Goal: Task Accomplishment & Management: Manage account settings

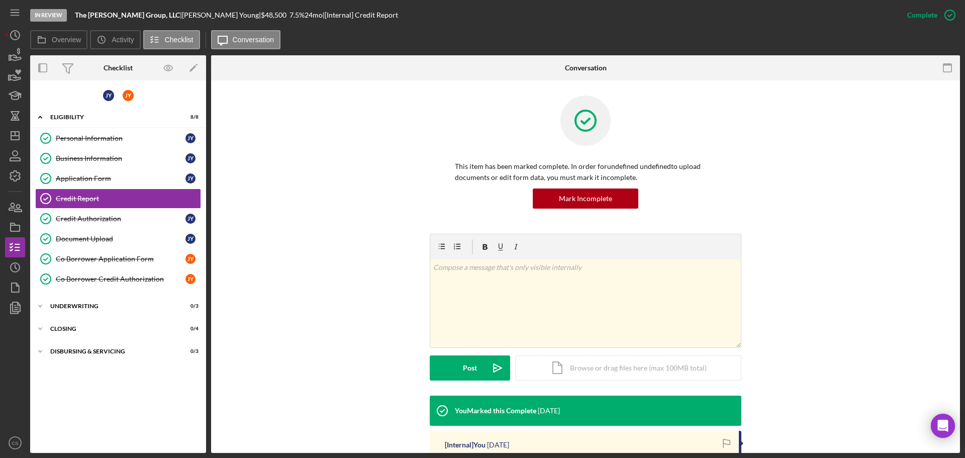
click at [4, 136] on div "In Review The [PERSON_NAME] Group, LLC | [PERSON_NAME] | $48,500 $48,500 7.5 % …" at bounding box center [482, 229] width 965 height 458
click at [8, 138] on icon "Icon/Dashboard" at bounding box center [15, 135] width 25 height 25
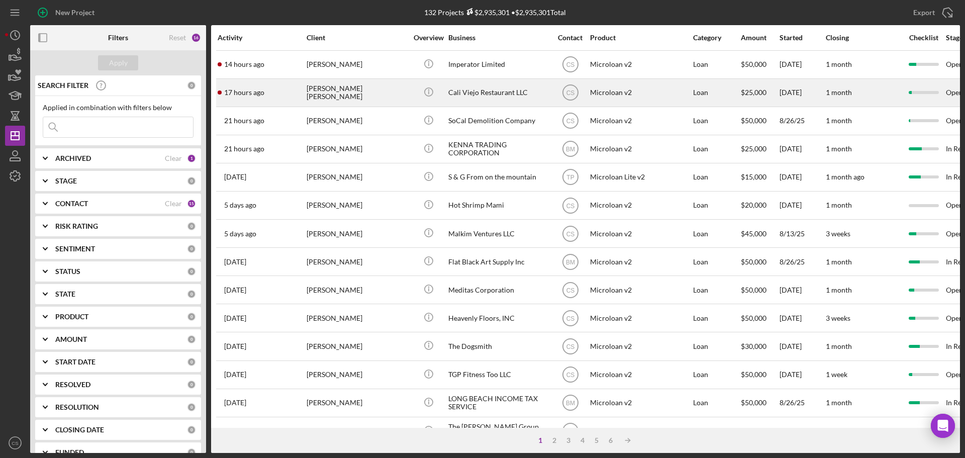
click at [380, 88] on div "[PERSON_NAME] [PERSON_NAME]" at bounding box center [357, 92] width 101 height 27
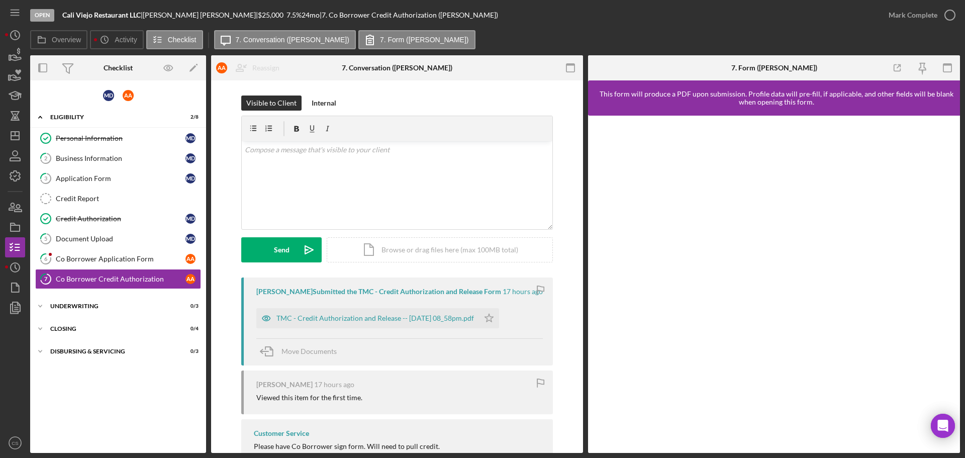
click at [421, 93] on div "Visible to Client Internal v Color teal Color pink Remove color Add row above A…" at bounding box center [397, 284] width 372 height 409
click at [144, 262] on div "Co Borrower Application Form" at bounding box center [121, 259] width 130 height 8
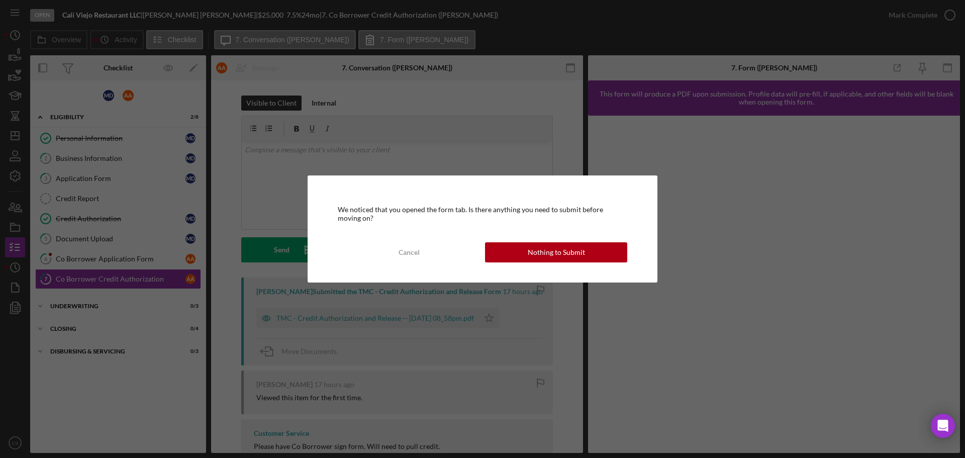
click at [543, 262] on div "We noticed that you opened the form tab. Is there anything you need to submit b…" at bounding box center [483, 228] width 350 height 107
click at [547, 255] on div "Nothing to Submit" at bounding box center [556, 252] width 57 height 20
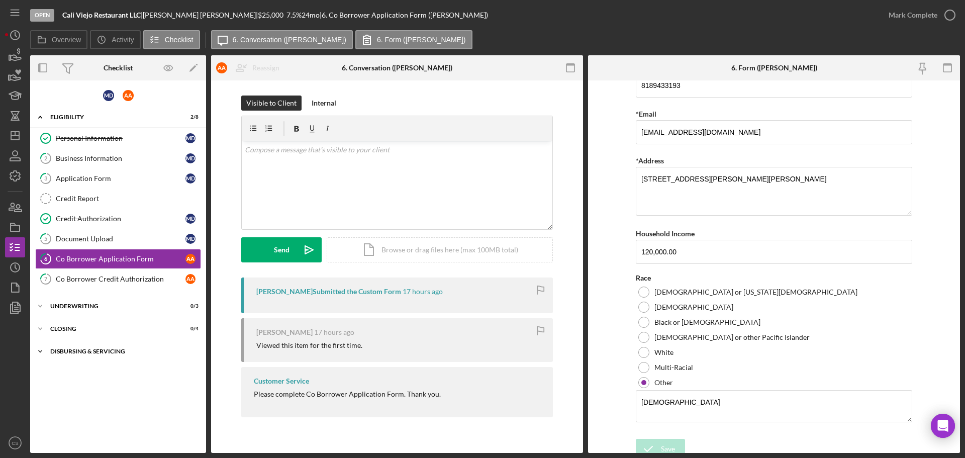
scroll to position [79, 0]
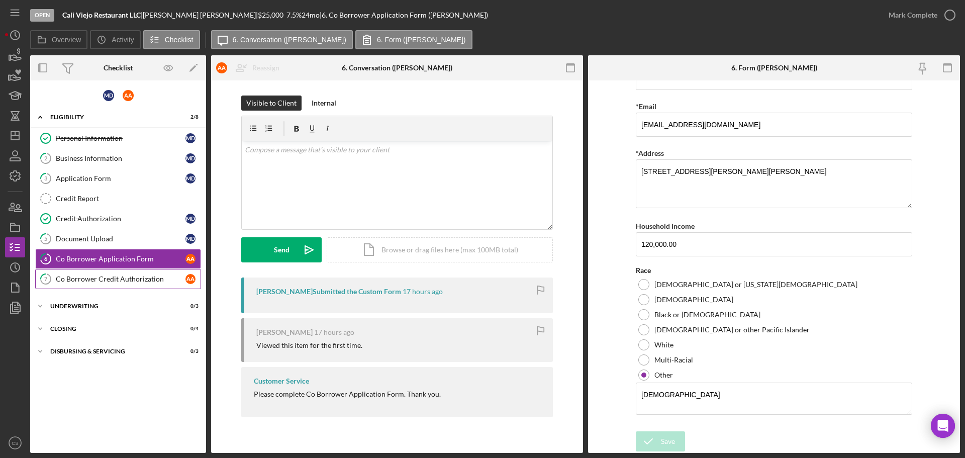
click at [126, 287] on link "7 Co Borrower Credit Authorization A A" at bounding box center [118, 279] width 166 height 20
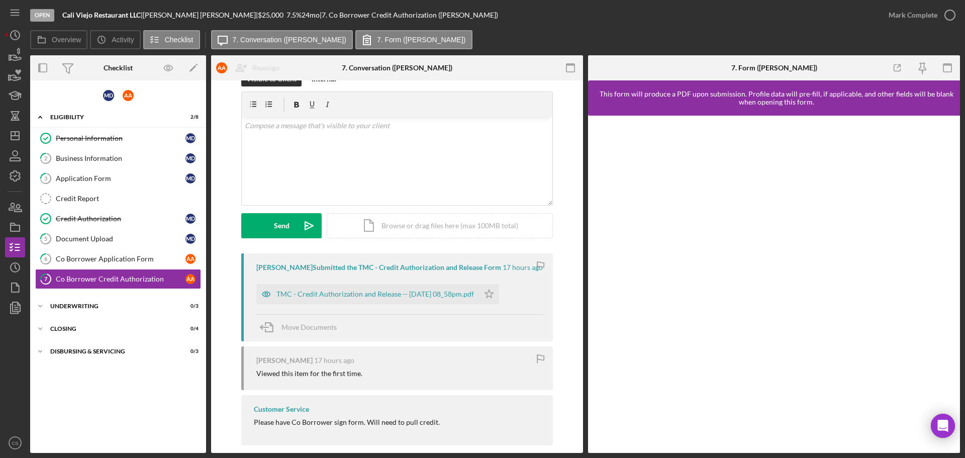
scroll to position [37, 0]
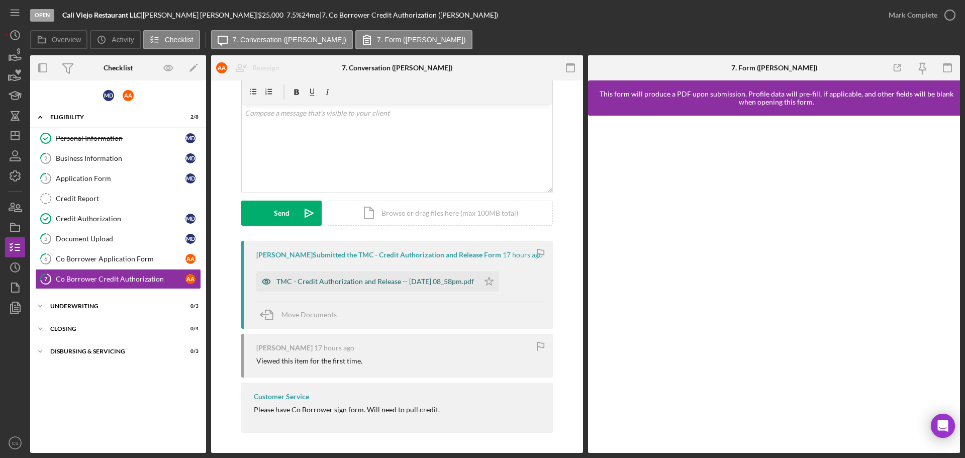
click at [399, 288] on div "TMC - Credit Authorization and Release -- [DATE] 08_58pm.pdf" at bounding box center [367, 282] width 223 height 20
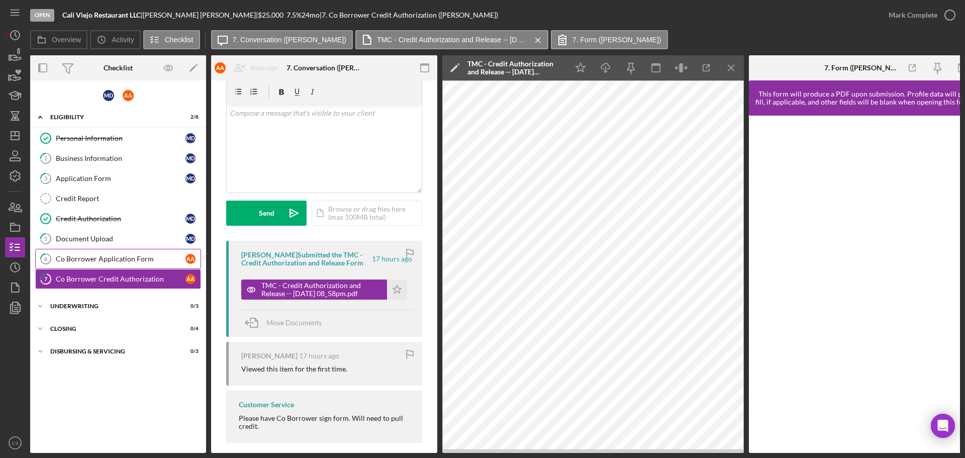
click at [117, 259] on div "Co Borrower Application Form" at bounding box center [121, 259] width 130 height 8
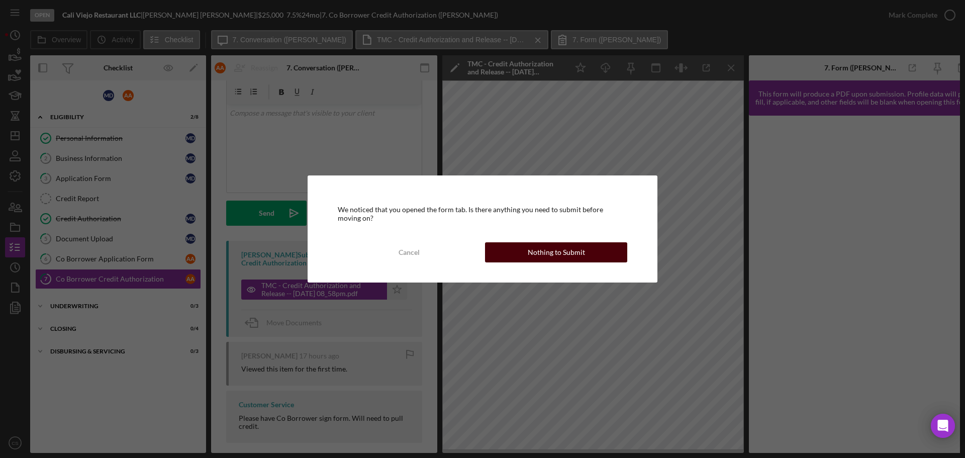
click at [581, 254] on div "Nothing to Submit" at bounding box center [556, 252] width 57 height 20
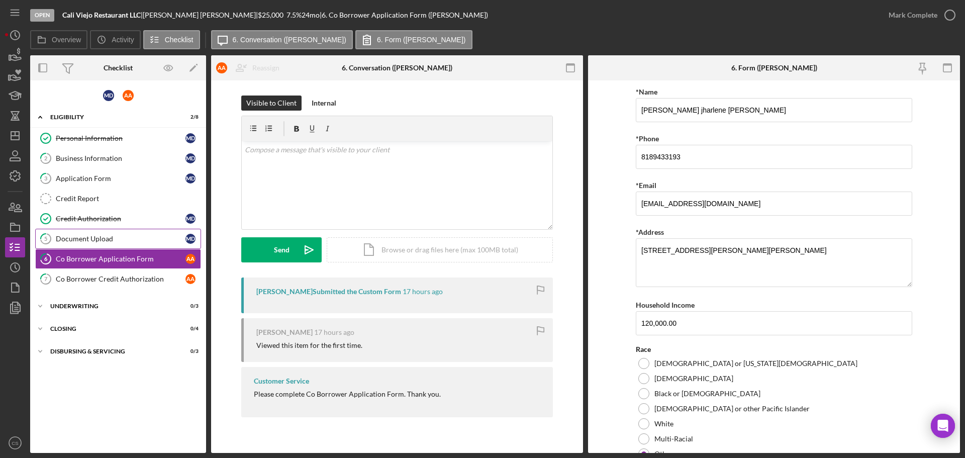
click at [150, 237] on div "Document Upload" at bounding box center [121, 239] width 130 height 8
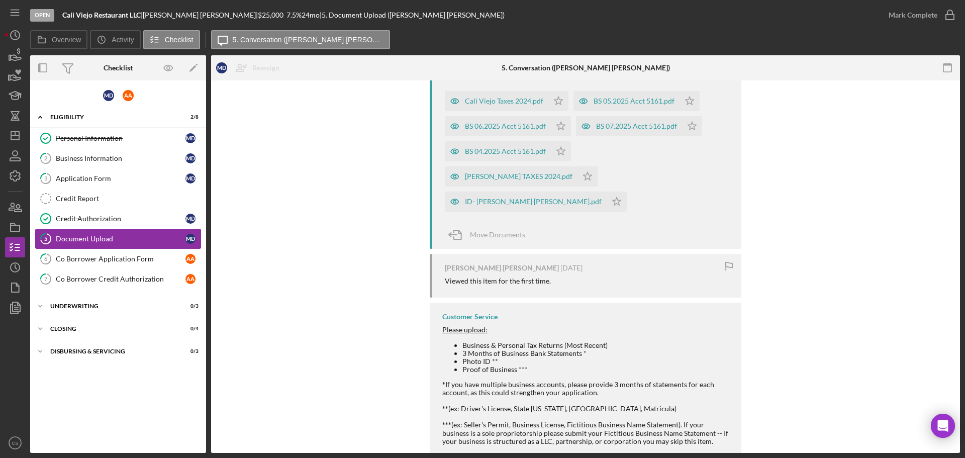
scroll to position [16, 0]
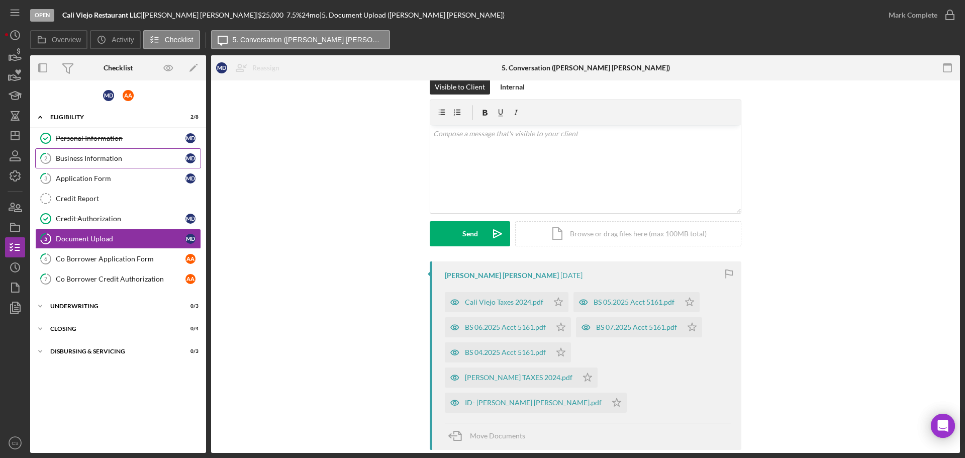
click at [80, 168] on div "Personal Information Personal Information M D 2 Business Information M D 3 Appl…" at bounding box center [118, 211] width 176 height 166
click at [85, 163] on link "2 Business Information M D" at bounding box center [118, 158] width 166 height 20
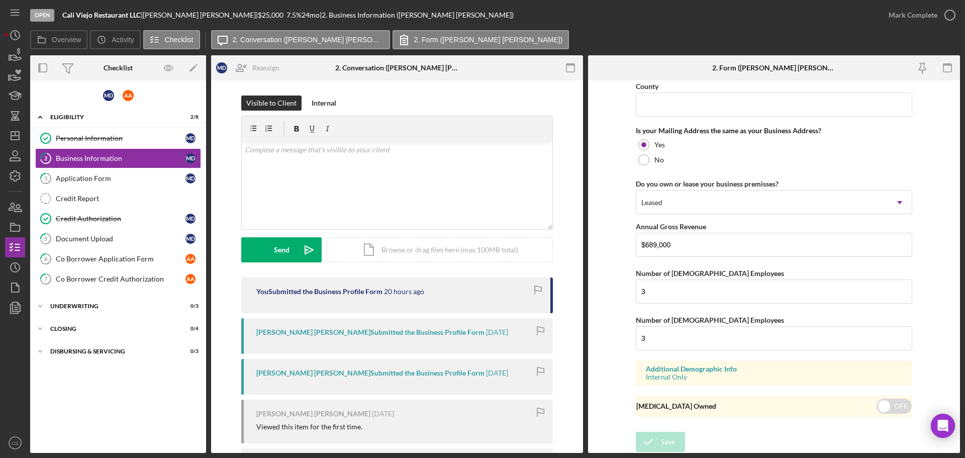
scroll to position [876, 0]
click at [144, 182] on div "Application Form" at bounding box center [121, 178] width 130 height 8
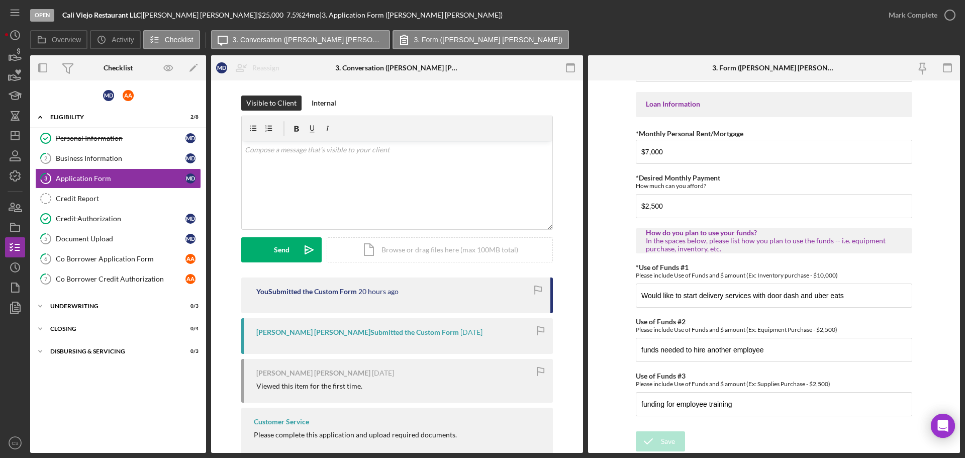
scroll to position [493, 0]
click at [15, 138] on icon "Icon/Dashboard" at bounding box center [15, 135] width 25 height 25
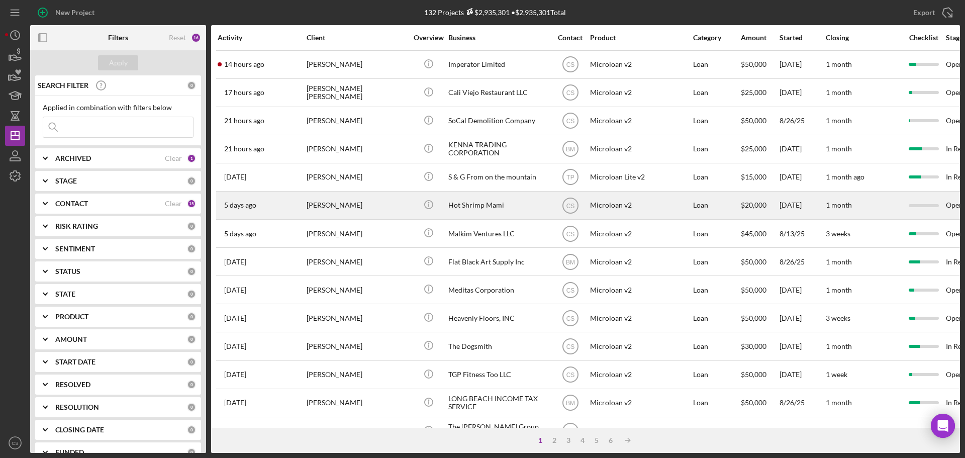
click at [377, 205] on div "[PERSON_NAME]" at bounding box center [357, 205] width 101 height 27
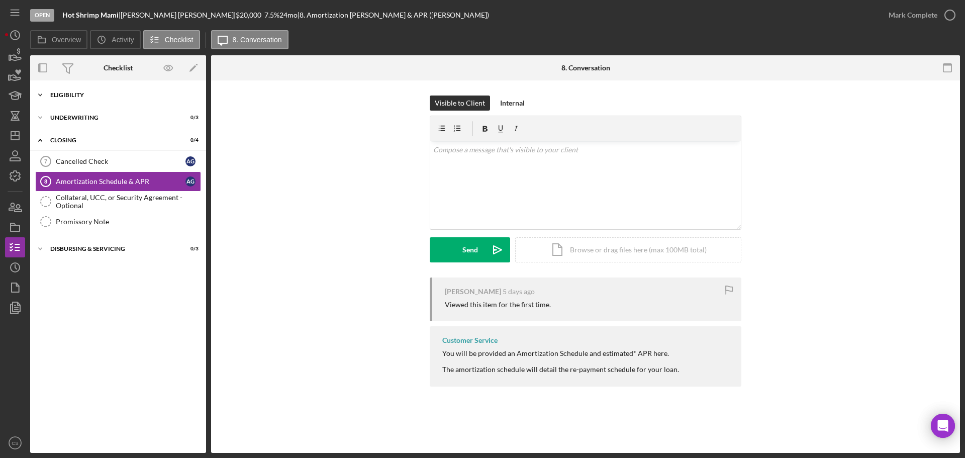
click at [102, 100] on div "Icon/Expander Eligibility 0 / 6" at bounding box center [118, 95] width 176 height 20
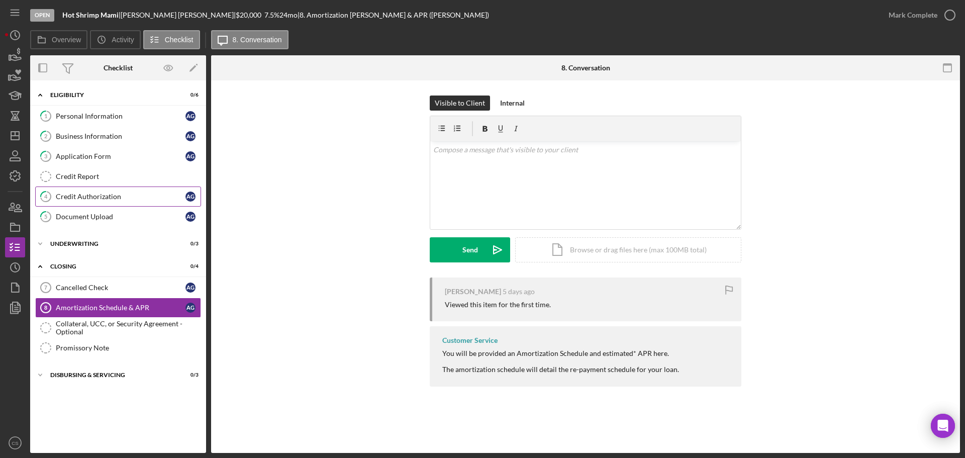
click at [132, 201] on div "Credit Authorization" at bounding box center [121, 197] width 130 height 8
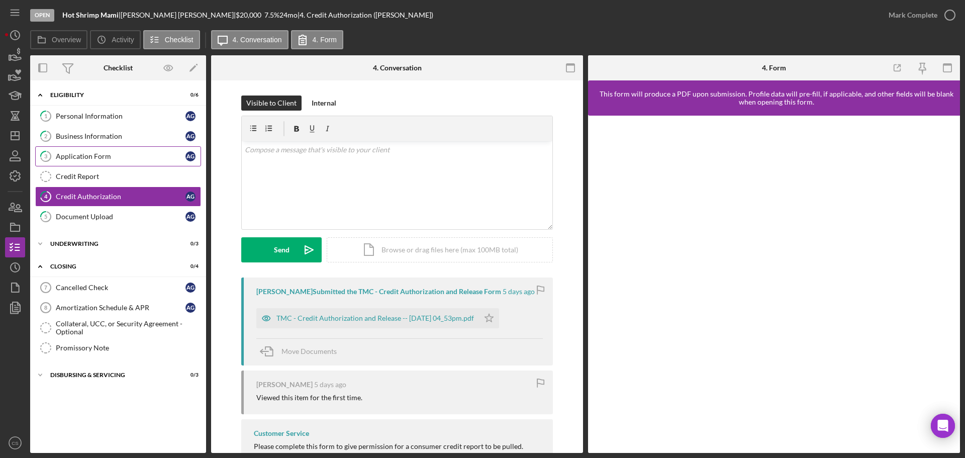
click at [127, 157] on div "Application Form" at bounding box center [121, 156] width 130 height 8
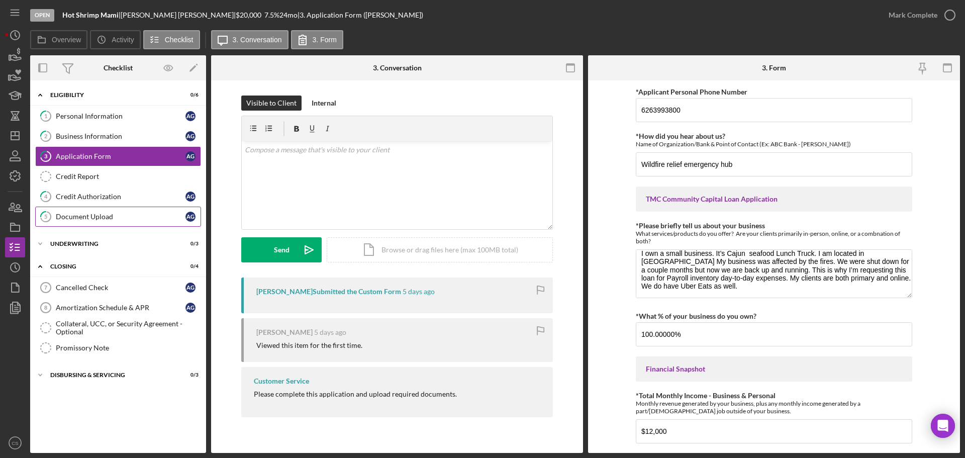
click at [101, 218] on div "Document Upload" at bounding box center [121, 217] width 130 height 8
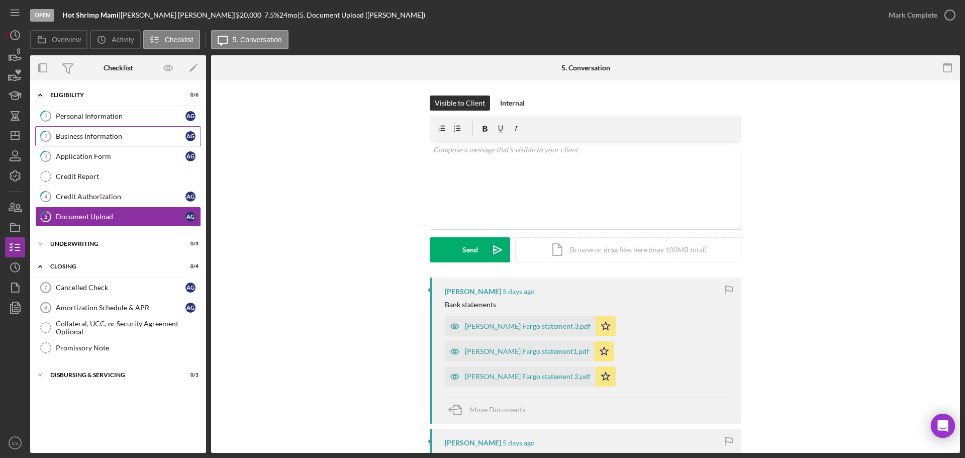
click at [79, 131] on link "2 Business Information A G" at bounding box center [118, 136] width 166 height 20
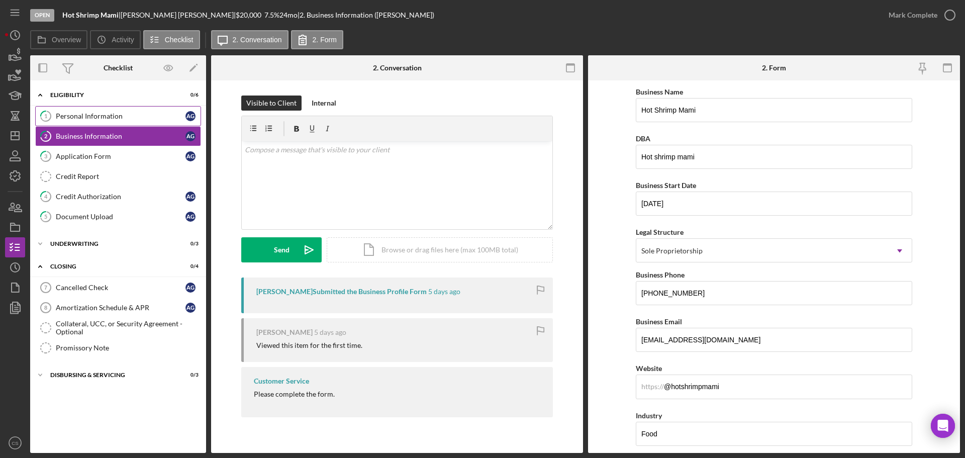
click at [148, 109] on link "1 Personal Information A G" at bounding box center [118, 116] width 166 height 20
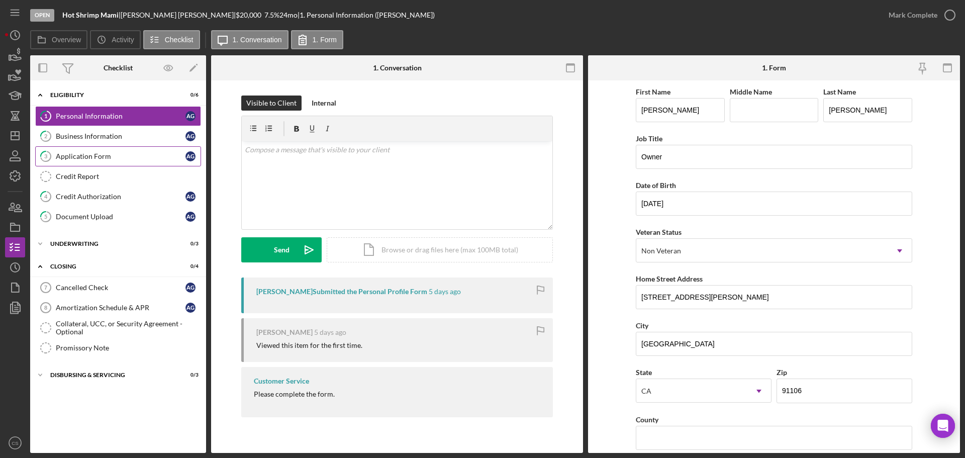
click at [150, 155] on div "Application Form" at bounding box center [121, 156] width 130 height 8
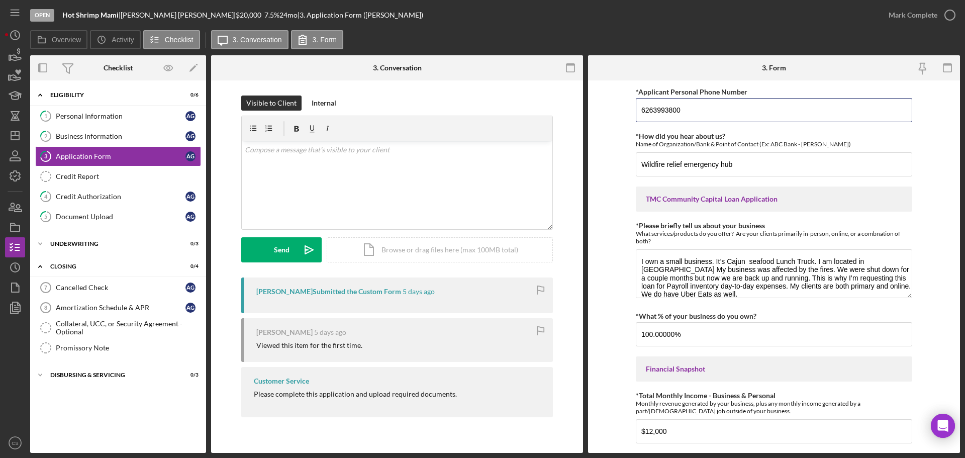
drag, startPoint x: 732, startPoint y: 111, endPoint x: 369, endPoint y: 108, distance: 362.5
click at [381, 109] on div "Overview Internal Workflow Stage Open Icon/Dropdown Arrow Archive (can unarchiv…" at bounding box center [495, 254] width 930 height 398
click at [126, 209] on link "5 Document Upload A G" at bounding box center [118, 217] width 166 height 20
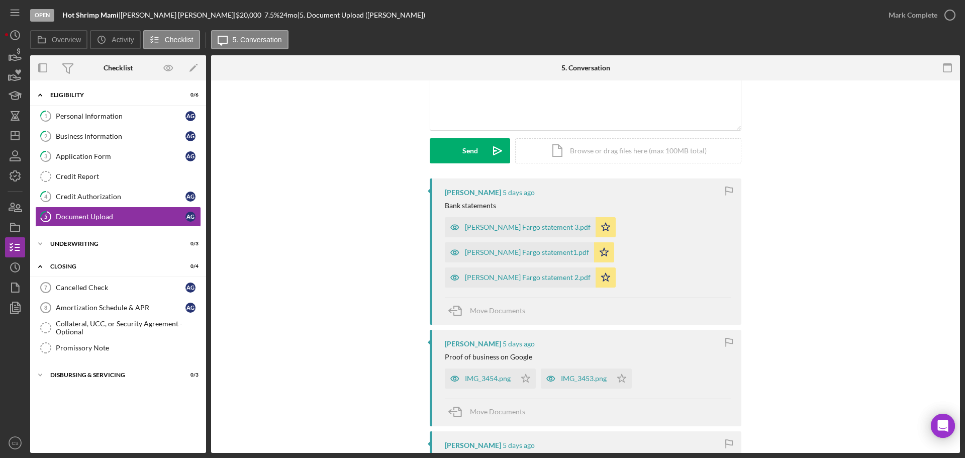
scroll to position [201, 0]
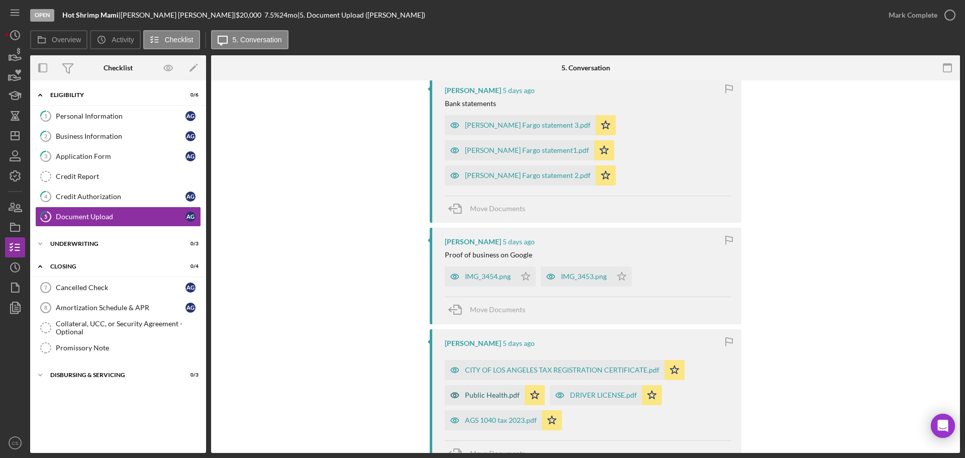
click at [480, 391] on div "Public Health.pdf" at bounding box center [492, 395] width 55 height 8
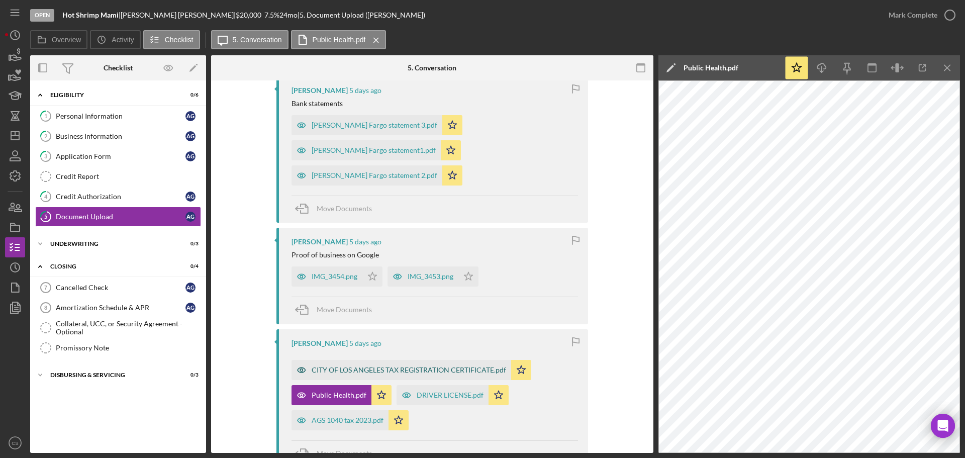
click at [444, 366] on div "CITY OF LOS ANGELES TAX REGISTRATION CERTIFICATE.pdf" at bounding box center [409, 370] width 195 height 8
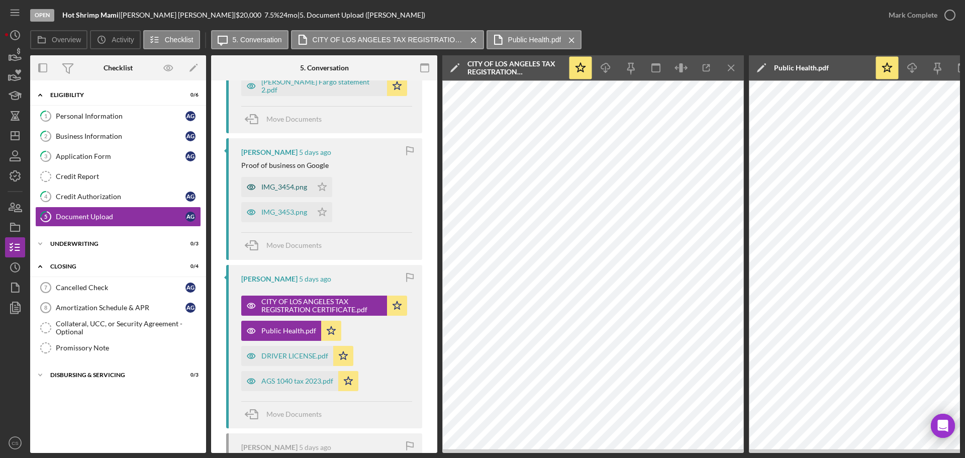
scroll to position [302, 0]
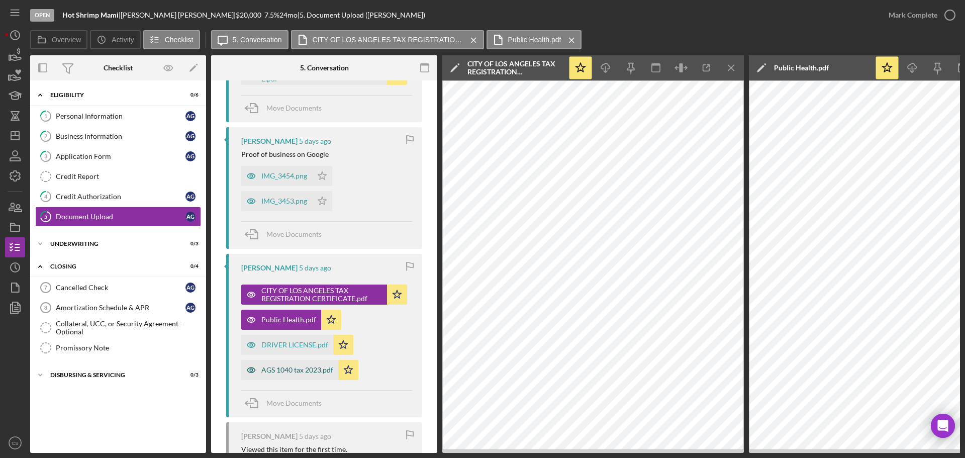
click at [291, 375] on div "AGS 1040 tax 2023.pdf" at bounding box center [289, 370] width 97 height 20
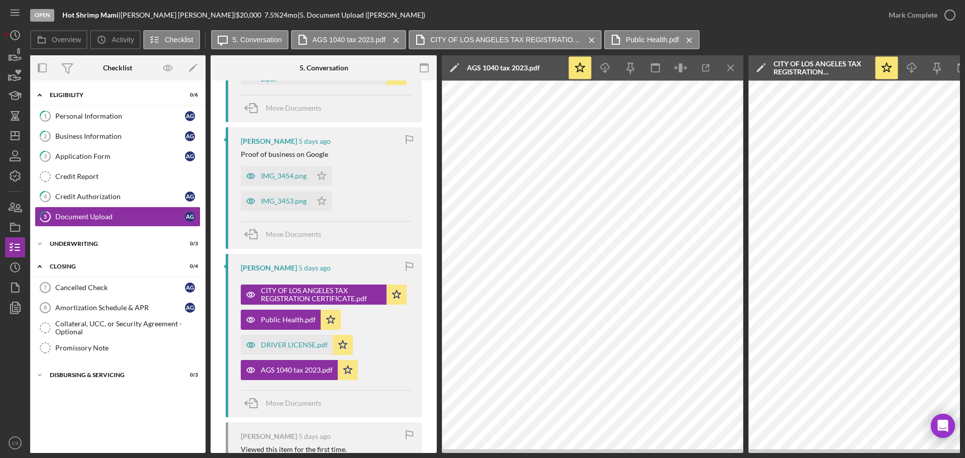
scroll to position [0, 0]
click at [128, 214] on div "Document Upload" at bounding box center [121, 217] width 130 height 8
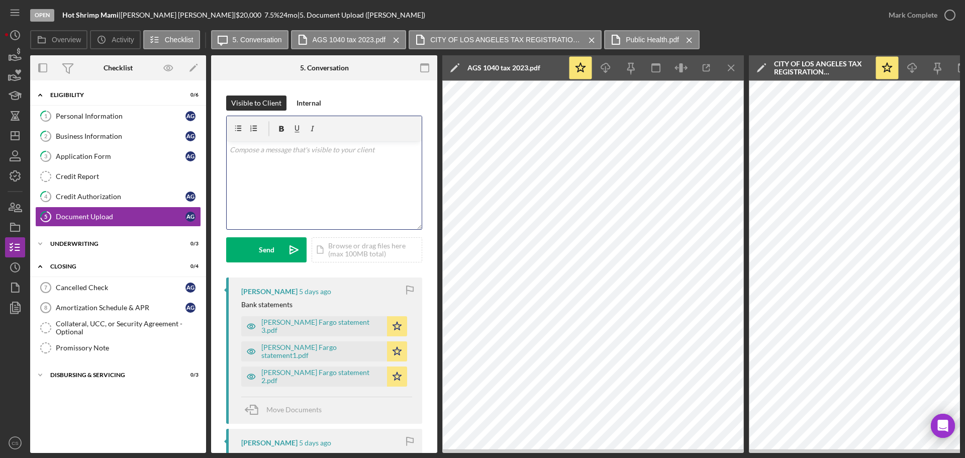
click at [318, 186] on div "v Color teal Color pink Remove color Add row above Add row below Add column bef…" at bounding box center [324, 185] width 195 height 88
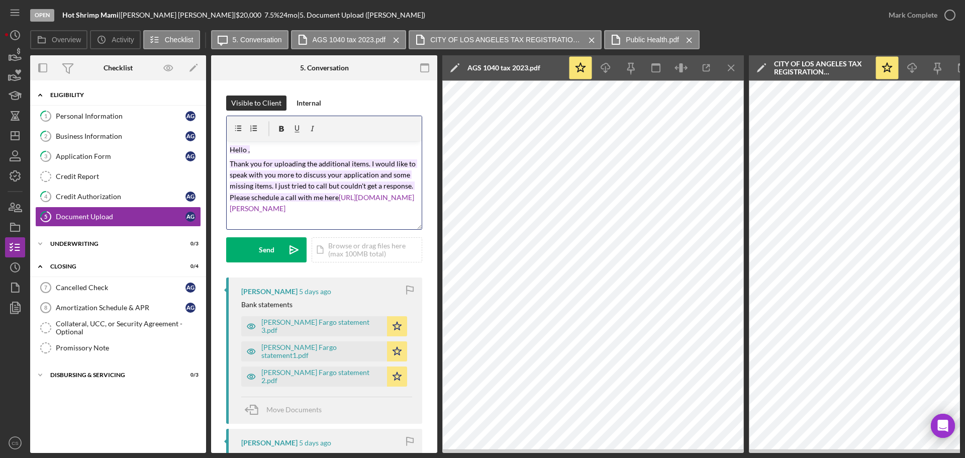
drag, startPoint x: 410, startPoint y: 207, endPoint x: 126, endPoint y: 100, distance: 303.1
click at [127, 100] on div "Overview Internal Workflow Stage Open Icon/Dropdown Arrow Archive (can unarchiv…" at bounding box center [495, 254] width 930 height 398
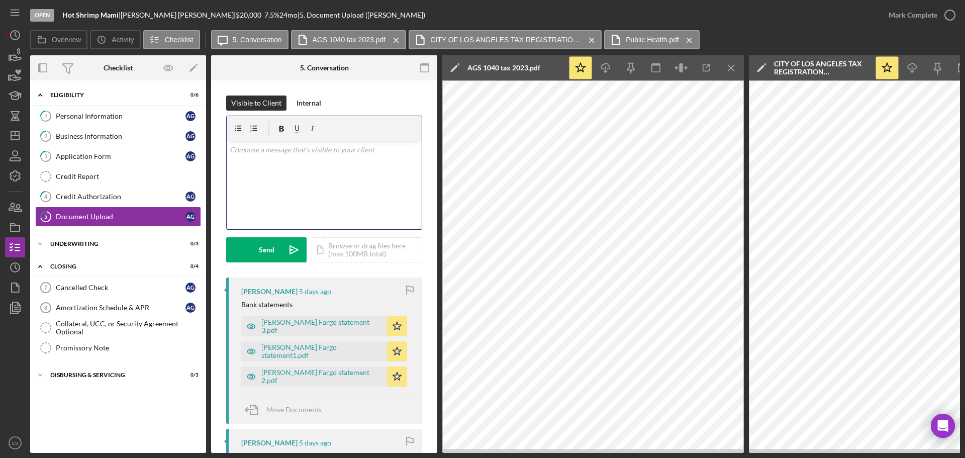
paste div
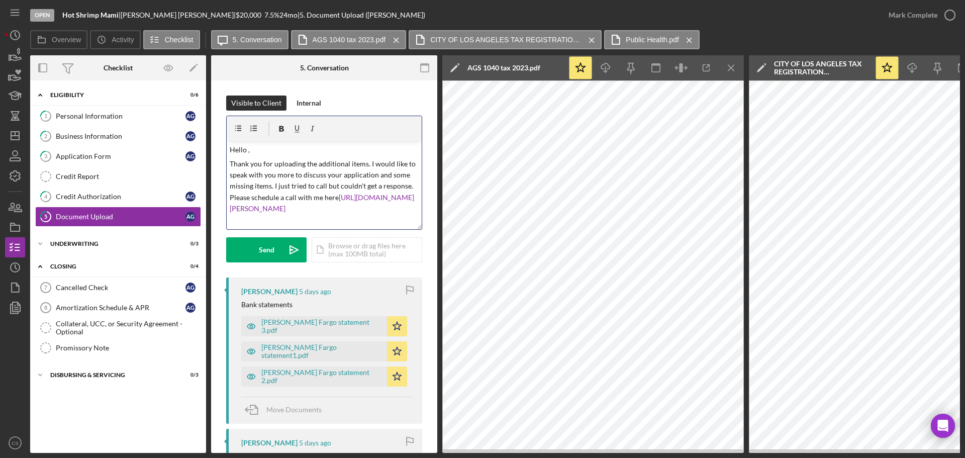
click at [246, 147] on p "Hello ," at bounding box center [325, 149] width 190 height 11
click at [247, 148] on p "Hello ," at bounding box center [325, 149] width 190 height 11
drag, startPoint x: 408, startPoint y: 208, endPoint x: 212, endPoint y: 205, distance: 195.6
click at [300, 215] on p "Thank you for uploading the additional items. I would like to speak with you mo…" at bounding box center [325, 186] width 190 height 56
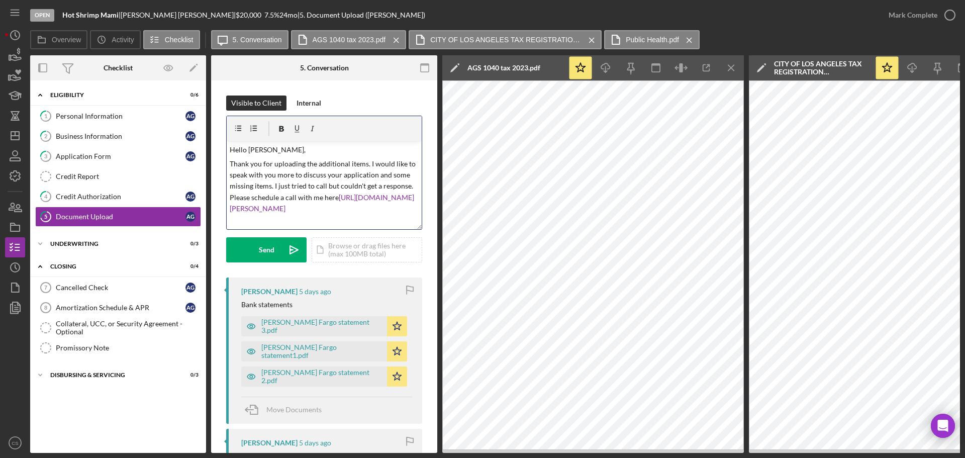
click at [227, 206] on div "v Color teal Color pink Remove color Add row above Add row below Add column bef…" at bounding box center [324, 185] width 195 height 88
click at [323, 215] on p "Thank you for uploading the additional items. I would like to speak with you mo…" at bounding box center [325, 186] width 190 height 56
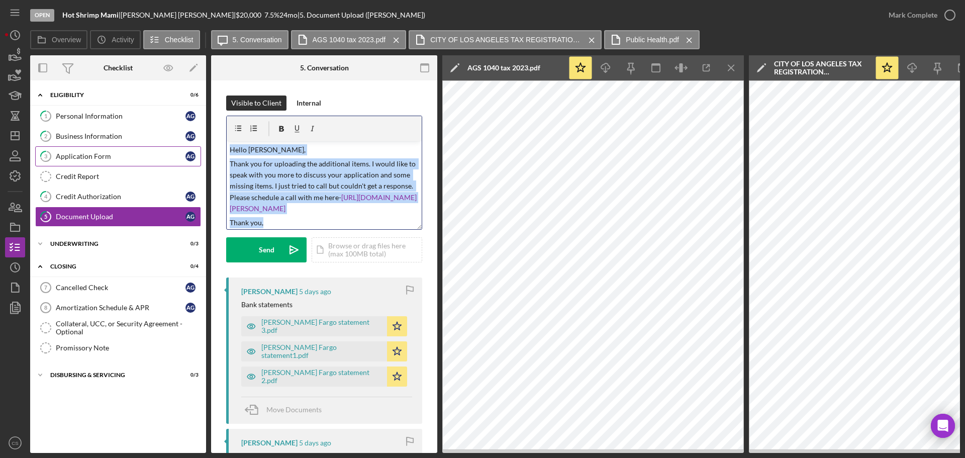
drag, startPoint x: 275, startPoint y: 219, endPoint x: 201, endPoint y: 149, distance: 102.1
click at [201, 149] on div "Overview Internal Workflow Stage Open Icon/Dropdown Arrow Archive (can unarchiv…" at bounding box center [495, 254] width 930 height 398
copy div "Hello [PERSON_NAME], Thank you for uploading the additional items. I would like…"
click at [279, 251] on button "Send Icon/icon-invite-send" at bounding box center [266, 249] width 80 height 25
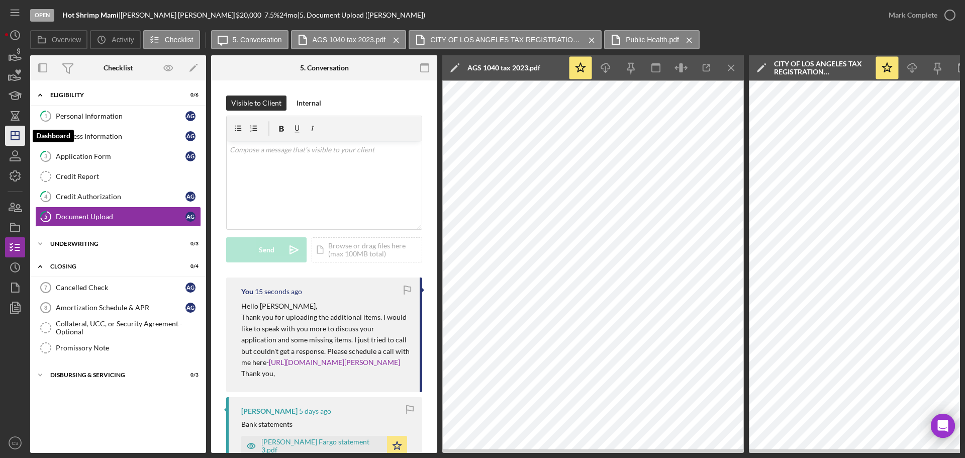
click at [15, 140] on polygon "button" at bounding box center [15, 136] width 8 height 8
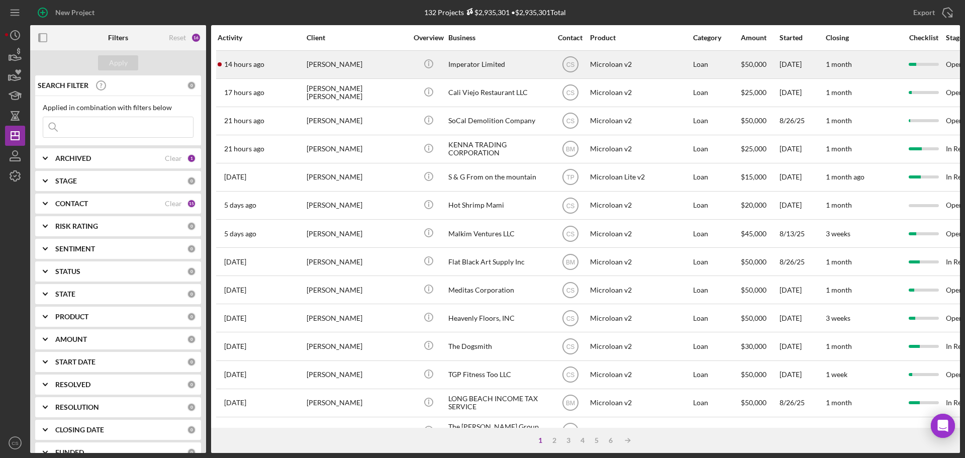
click at [359, 61] on div "[PERSON_NAME]" at bounding box center [357, 64] width 101 height 27
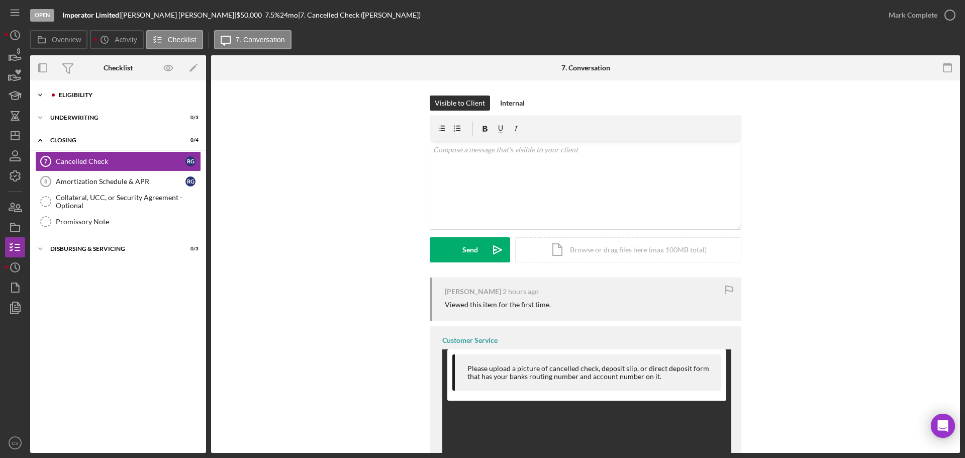
click at [115, 98] on div "Eligibility" at bounding box center [126, 95] width 135 height 6
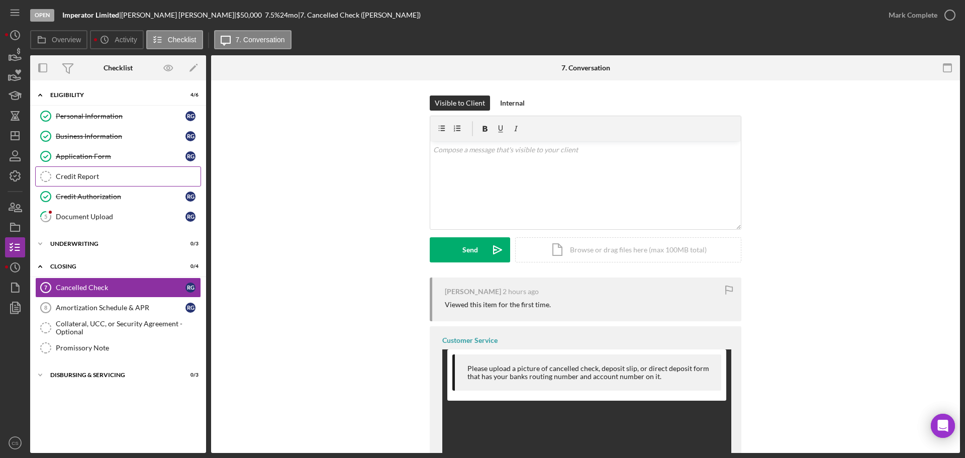
click at [136, 172] on div "Credit Report" at bounding box center [128, 176] width 145 height 8
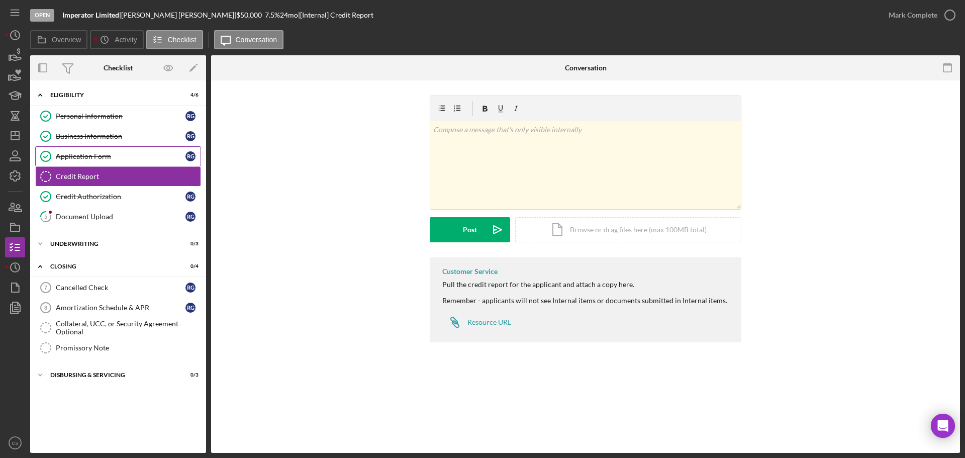
click at [137, 158] on div "Application Form" at bounding box center [121, 156] width 130 height 8
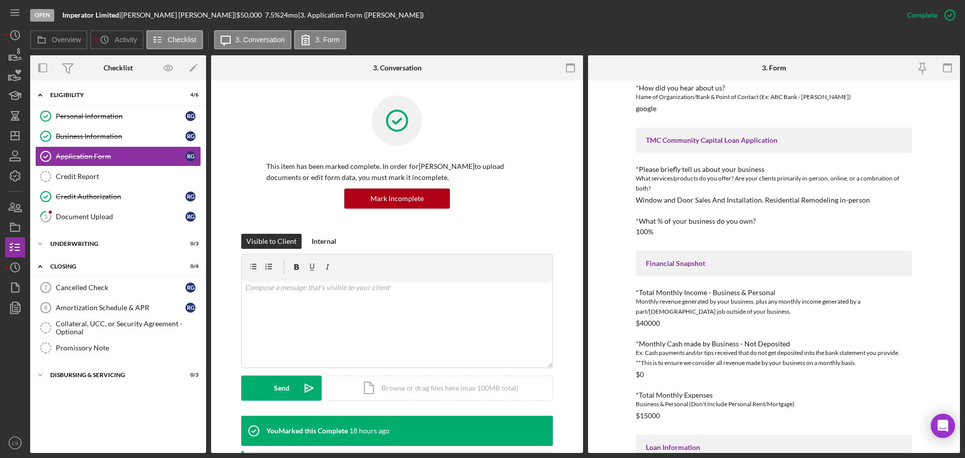
scroll to position [251, 0]
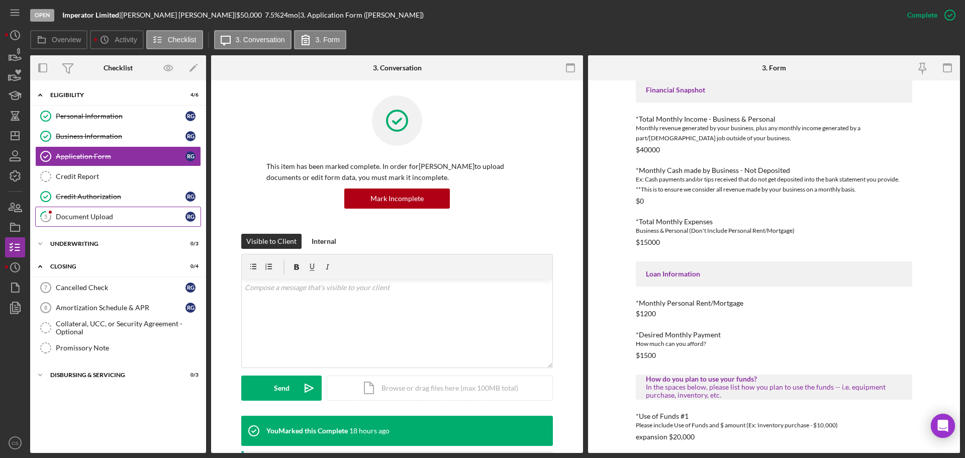
click at [137, 216] on div "Document Upload" at bounding box center [121, 217] width 130 height 8
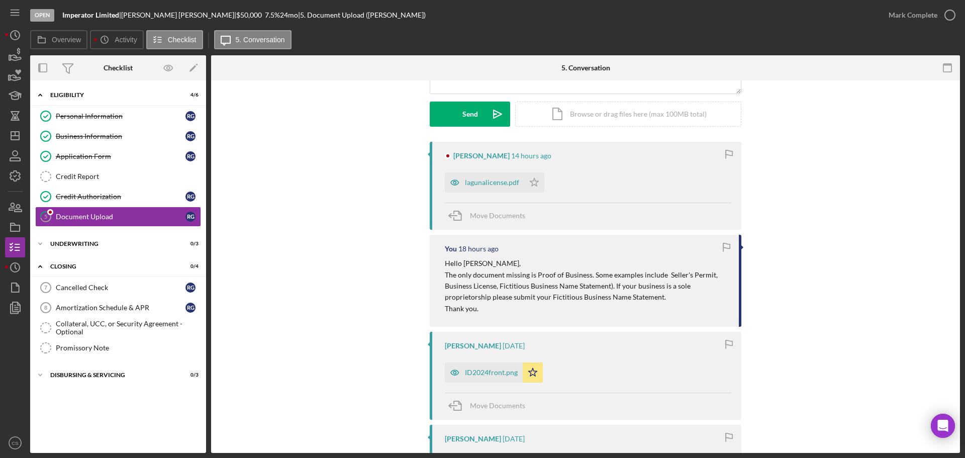
scroll to position [151, 0]
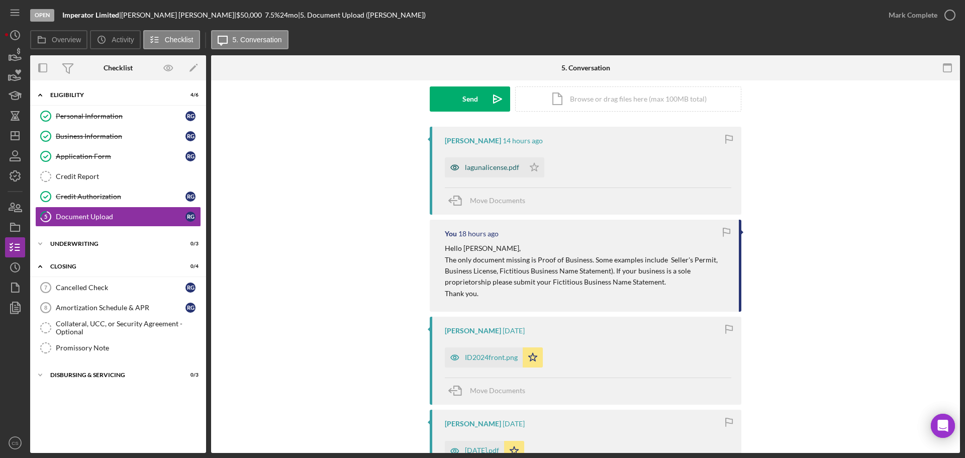
click at [491, 169] on div "lagunalicense.pdf" at bounding box center [492, 167] width 54 height 8
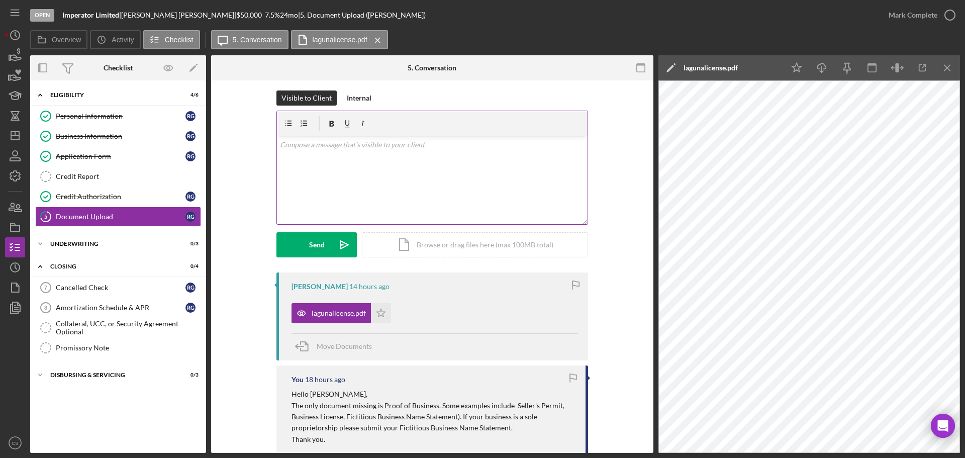
scroll to position [0, 0]
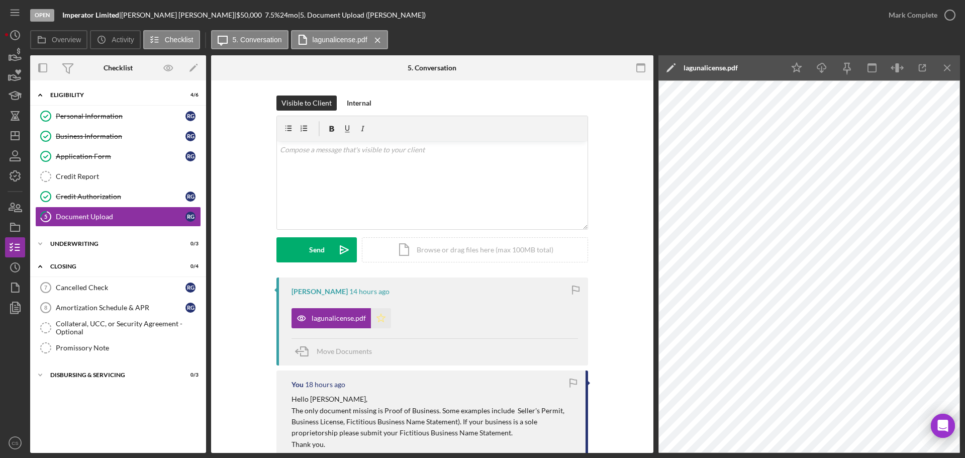
click at [383, 321] on icon "Icon/Star" at bounding box center [381, 318] width 20 height 20
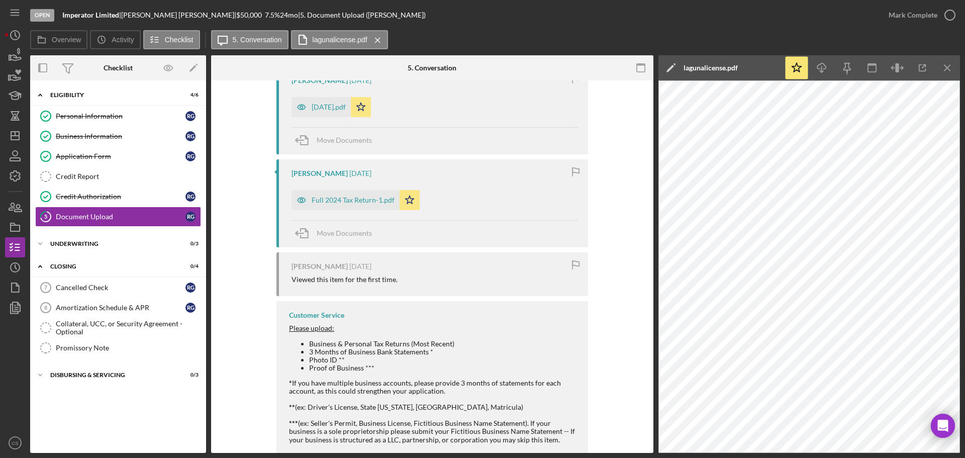
scroll to position [704, 0]
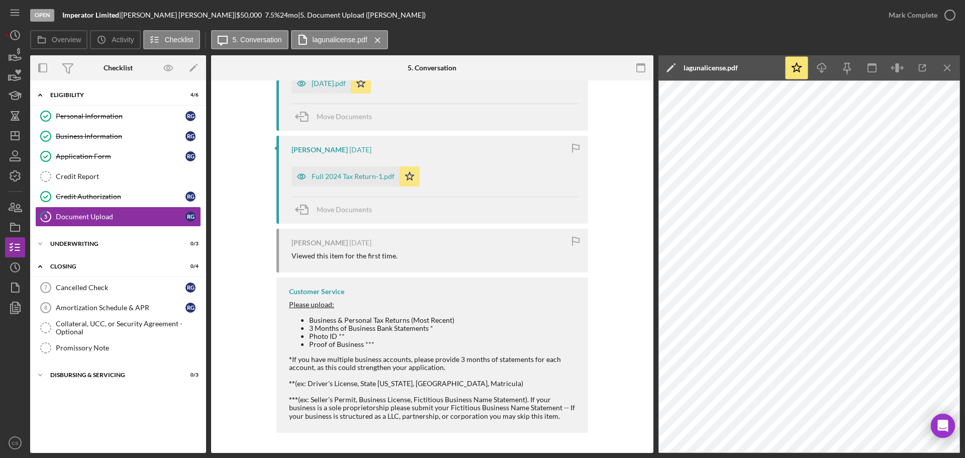
click at [625, 190] on div "[PERSON_NAME] 14 hours ago lagunalicense.pdf Icon/Star Move Documents You 18 ho…" at bounding box center [432, 5] width 412 height 865
click at [120, 183] on link "Credit Report Credit Report" at bounding box center [118, 176] width 166 height 20
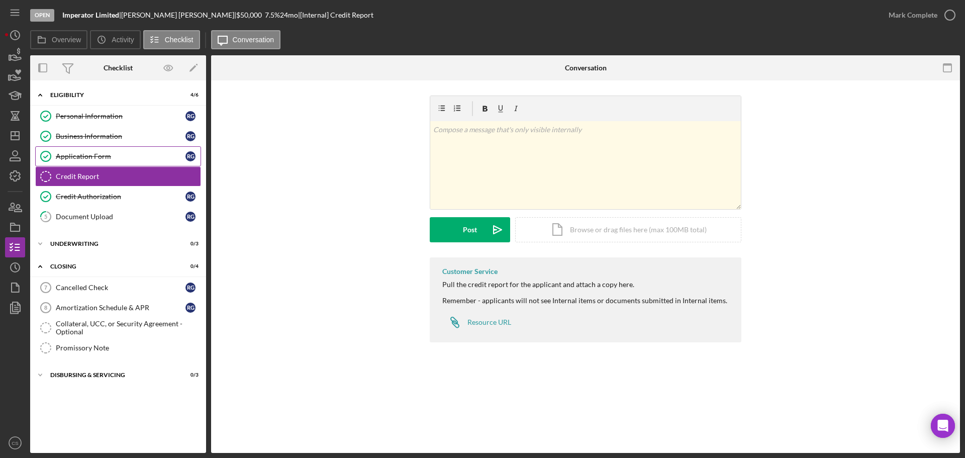
click at [124, 162] on link "Application Form Application Form R G" at bounding box center [118, 156] width 166 height 20
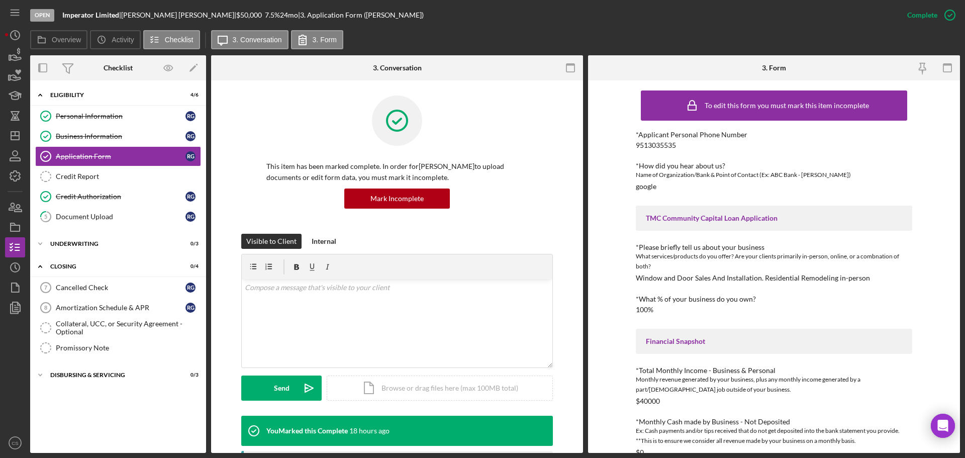
click at [608, 158] on div "To edit this form you must mark this item incomplete *Applicant Personal Phone …" at bounding box center [774, 266] width 372 height 373
click at [681, 44] on div "Overview Icon/History Activity Checklist Icon/Message 3. Conversation 3. Form" at bounding box center [495, 40] width 930 height 20
click at [116, 210] on link "5 Document Upload R G" at bounding box center [118, 217] width 166 height 20
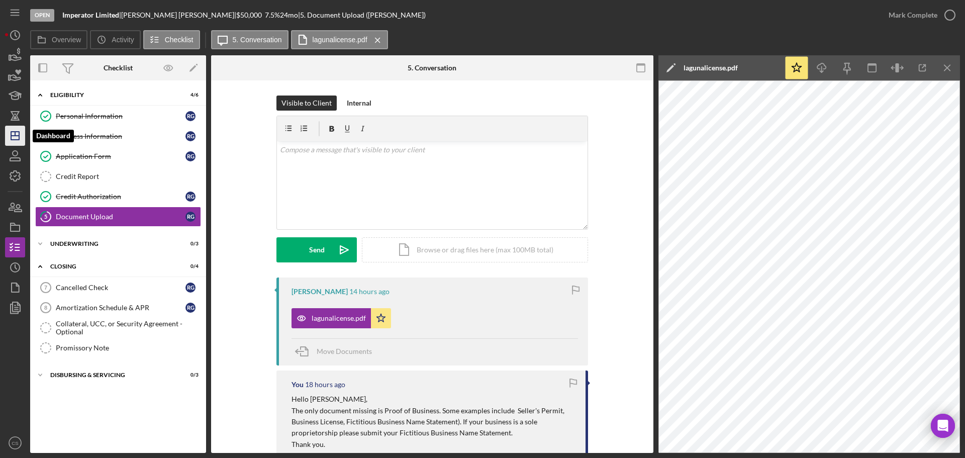
click at [19, 140] on polygon "button" at bounding box center [15, 136] width 8 height 8
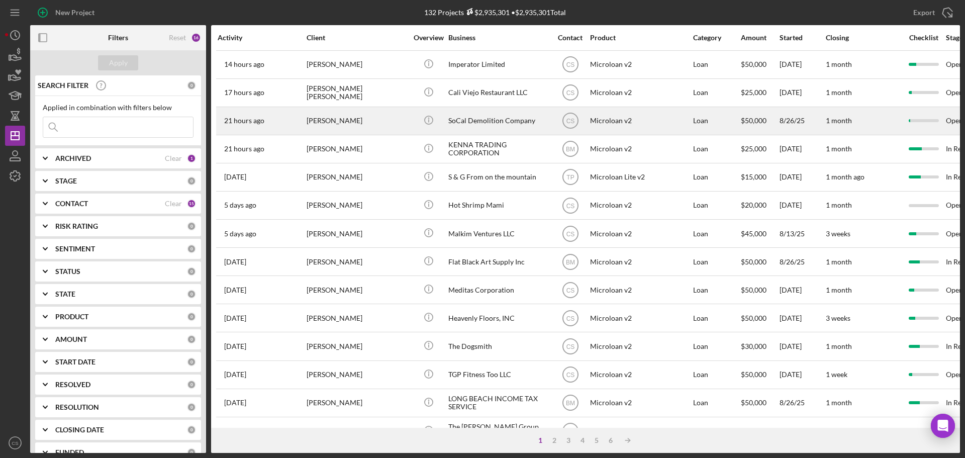
click at [391, 127] on div "[PERSON_NAME]" at bounding box center [357, 121] width 101 height 27
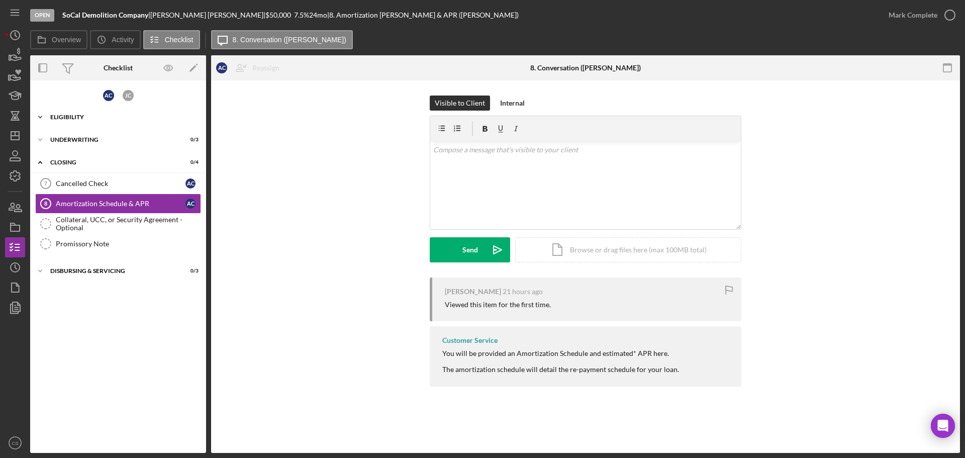
click at [130, 117] on div "Eligibility" at bounding box center [121, 117] width 143 height 6
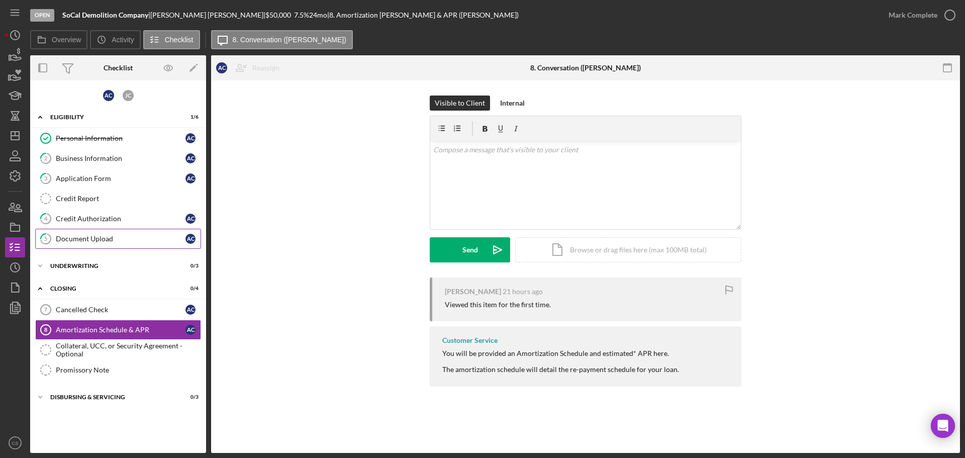
click at [135, 233] on link "5 Document Upload A C" at bounding box center [118, 239] width 166 height 20
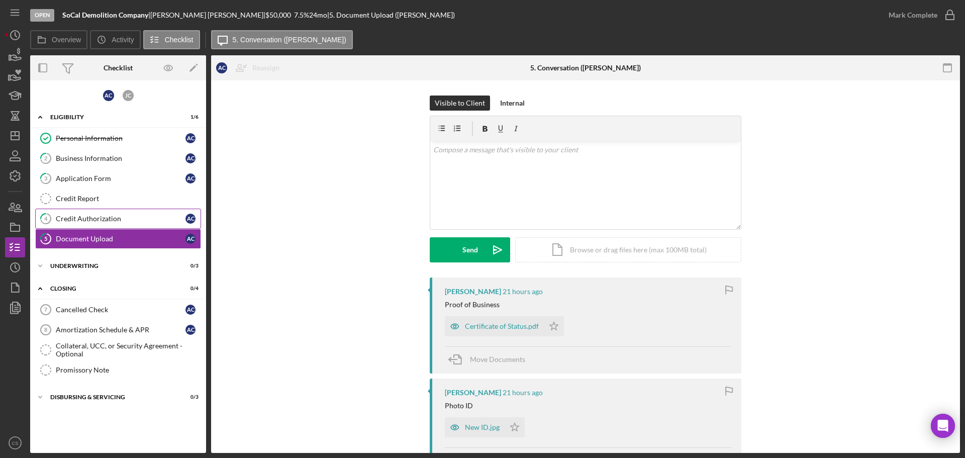
click at [135, 219] on div "Credit Authorization" at bounding box center [121, 219] width 130 height 8
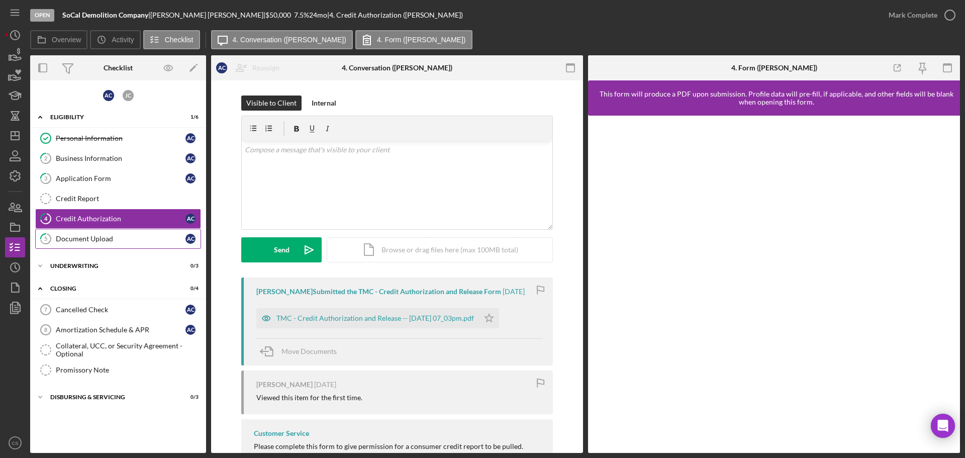
click at [132, 235] on div "Document Upload" at bounding box center [121, 239] width 130 height 8
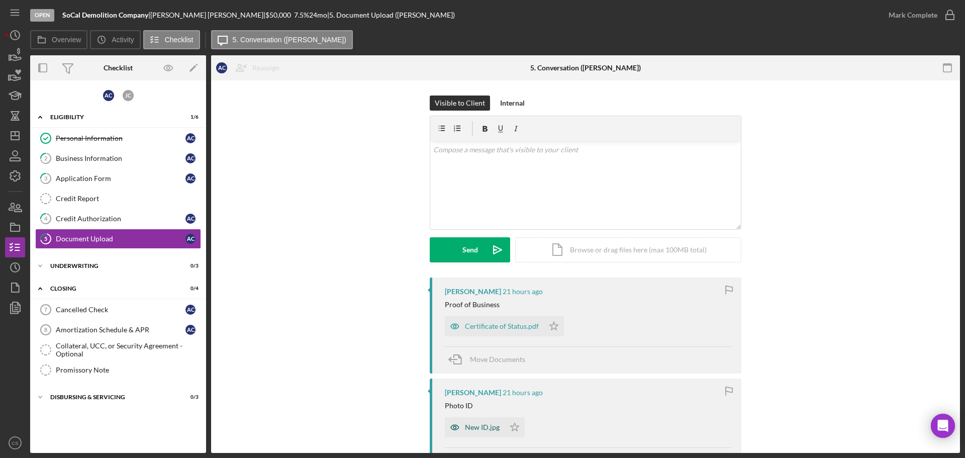
click at [465, 426] on div "New ID.jpg" at bounding box center [482, 427] width 35 height 8
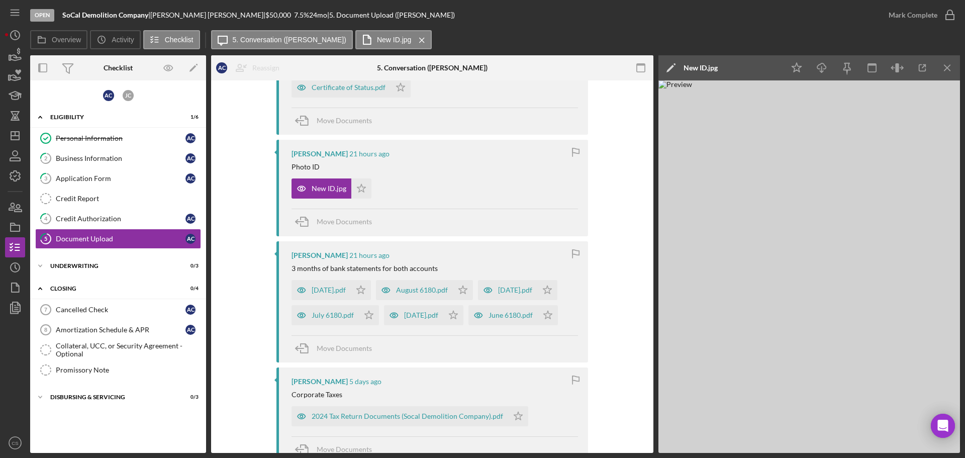
scroll to position [302, 0]
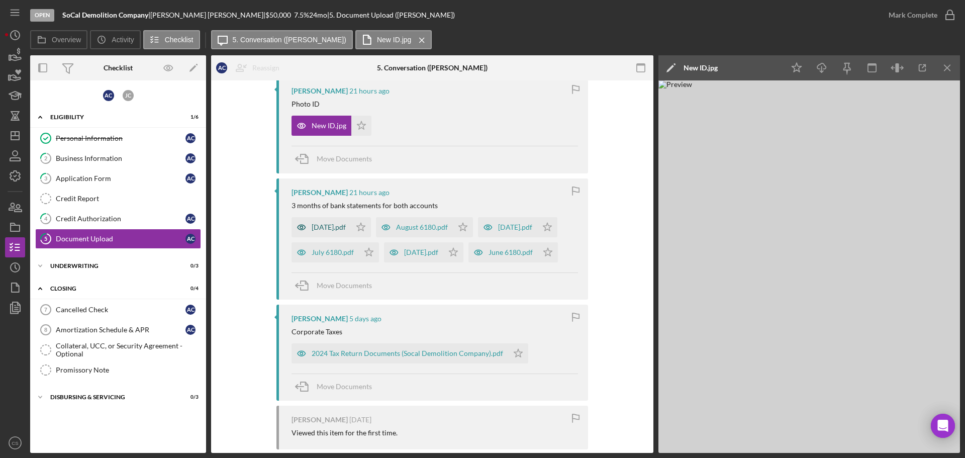
click at [341, 232] on div "[DATE].pdf" at bounding box center [321, 227] width 59 height 20
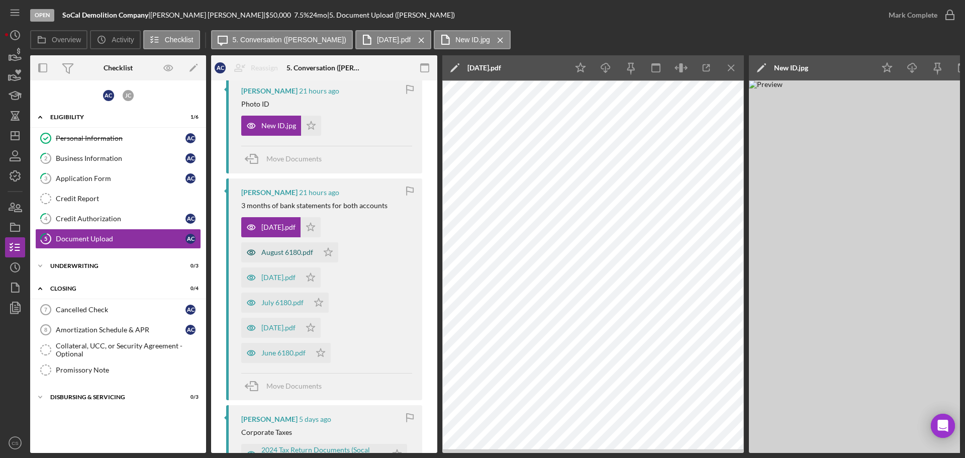
click at [268, 254] on div "August 6180.pdf" at bounding box center [287, 252] width 52 height 8
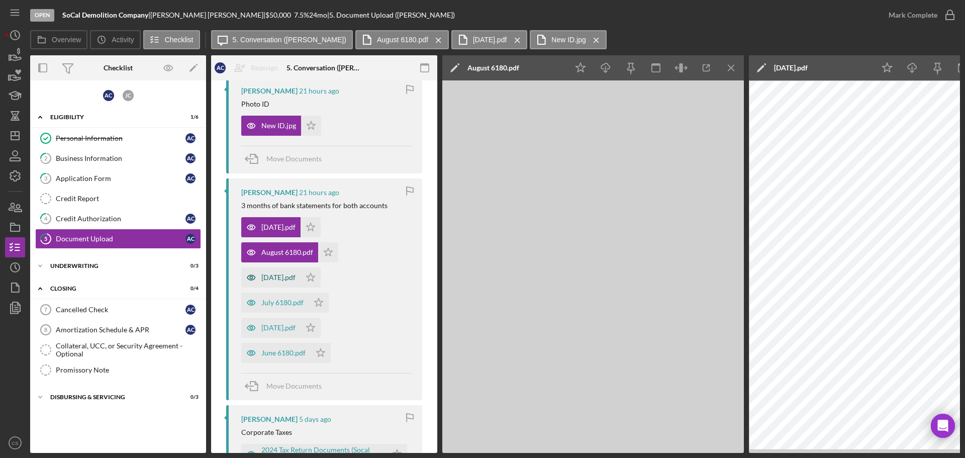
click at [274, 276] on div "[DATE].pdf" at bounding box center [278, 278] width 34 height 8
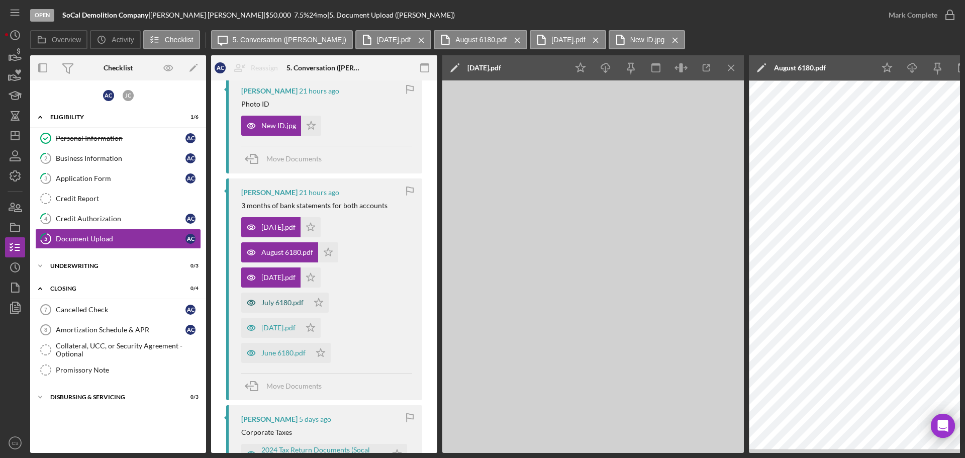
click at [277, 310] on div "July 6180.pdf" at bounding box center [274, 303] width 67 height 20
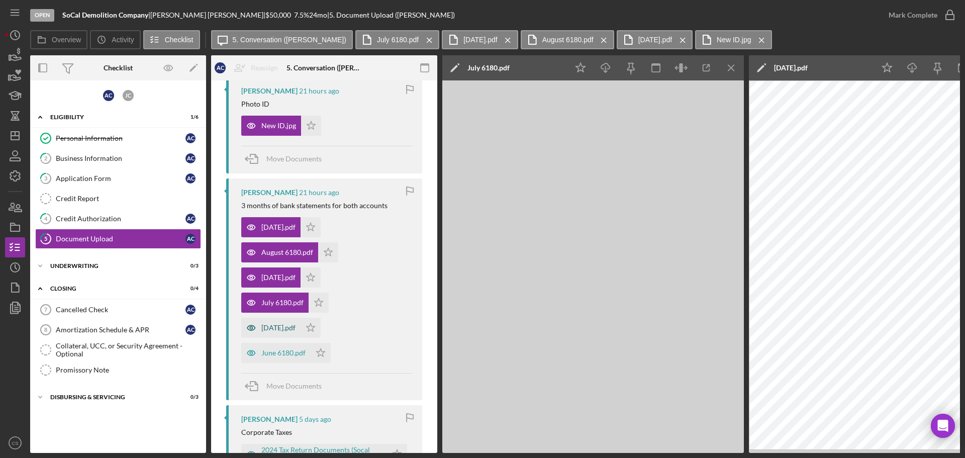
click at [276, 327] on div "[DATE].pdf" at bounding box center [278, 328] width 34 height 8
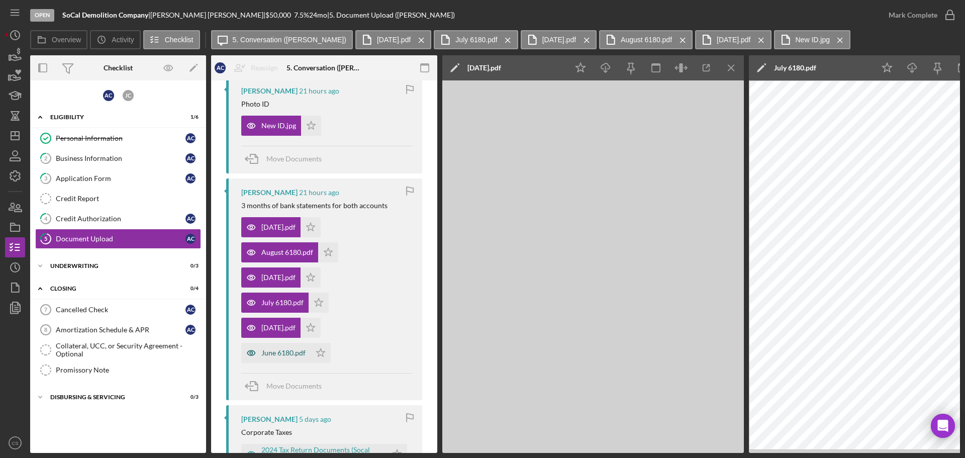
click at [277, 345] on div "June 6180.pdf" at bounding box center [275, 353] width 69 height 20
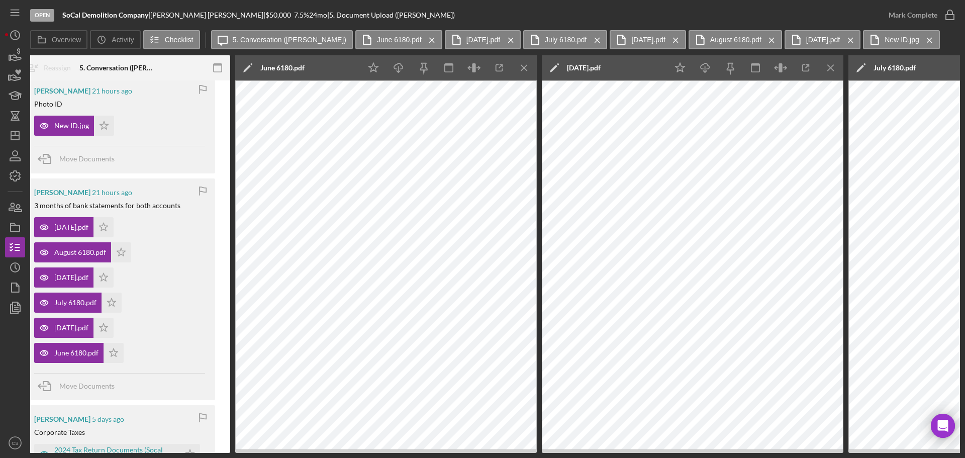
scroll to position [0, 201]
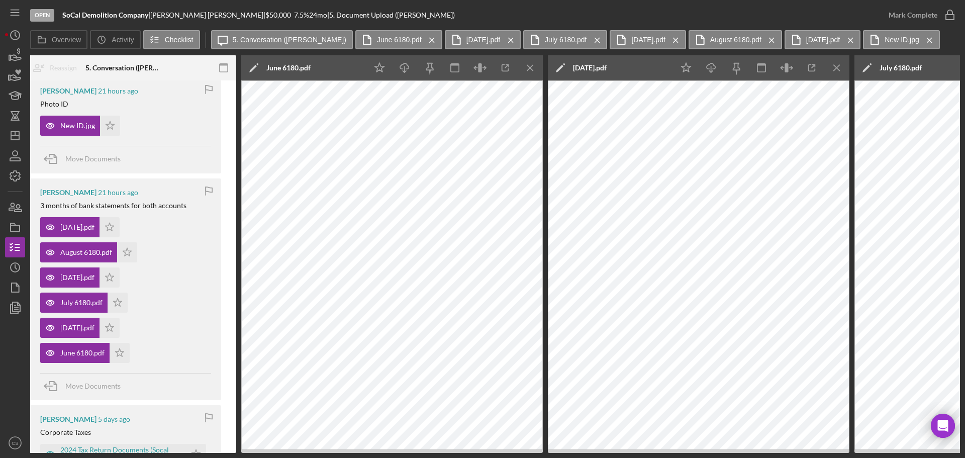
click at [428, 13] on div "Open SoCal Demolition Company | [PERSON_NAME] | $50,000 $50,000 7.5 % 24 mo | 5…" at bounding box center [454, 15] width 849 height 30
click at [11, 240] on icon "button" at bounding box center [15, 247] width 25 height 25
